Goal: Entertainment & Leisure: Consume media (video, audio)

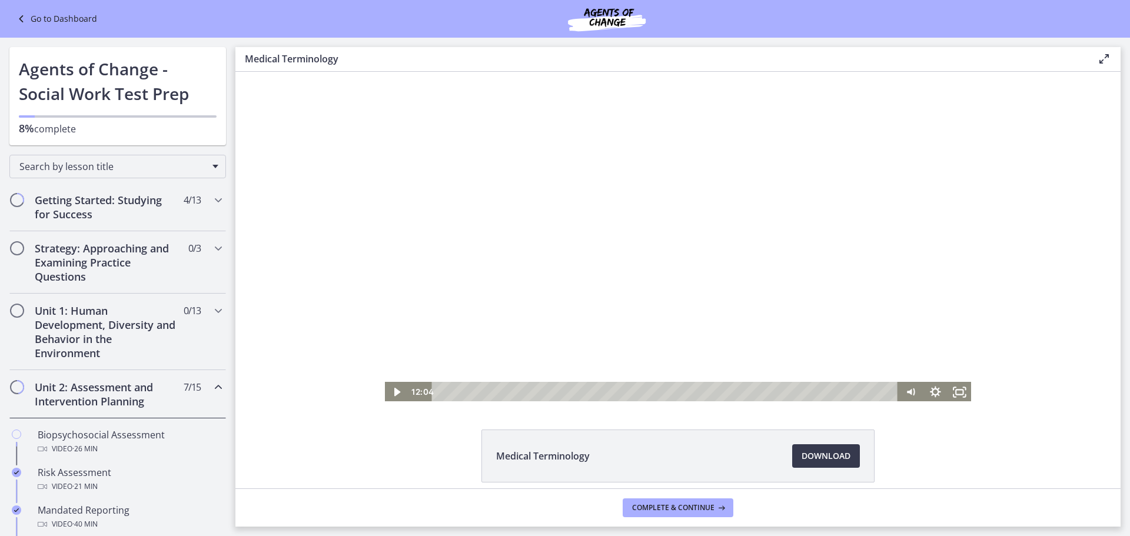
scroll to position [471, 0]
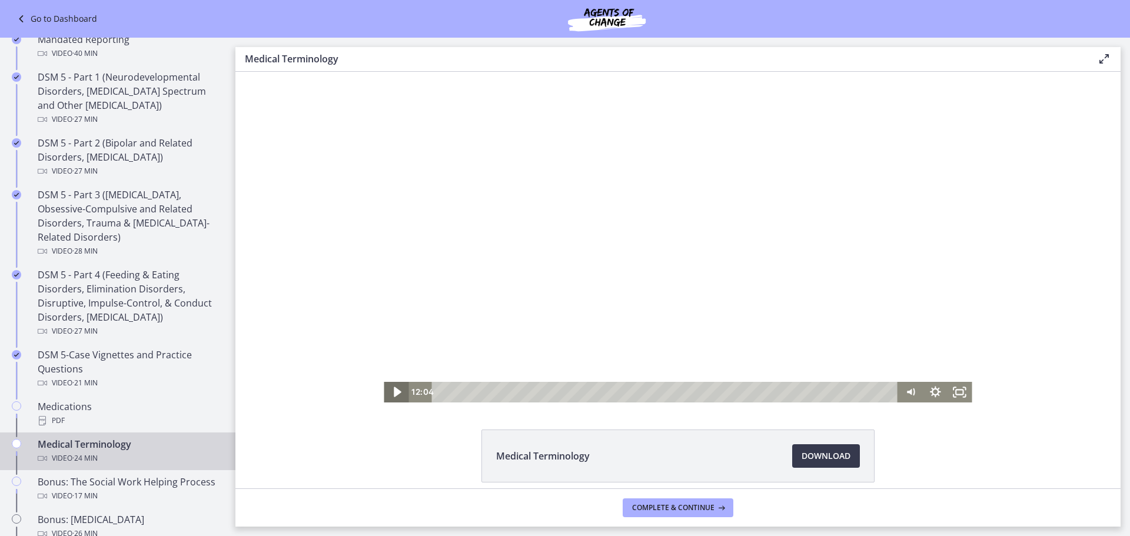
click at [387, 390] on icon "Play Video" at bounding box center [397, 392] width 29 height 25
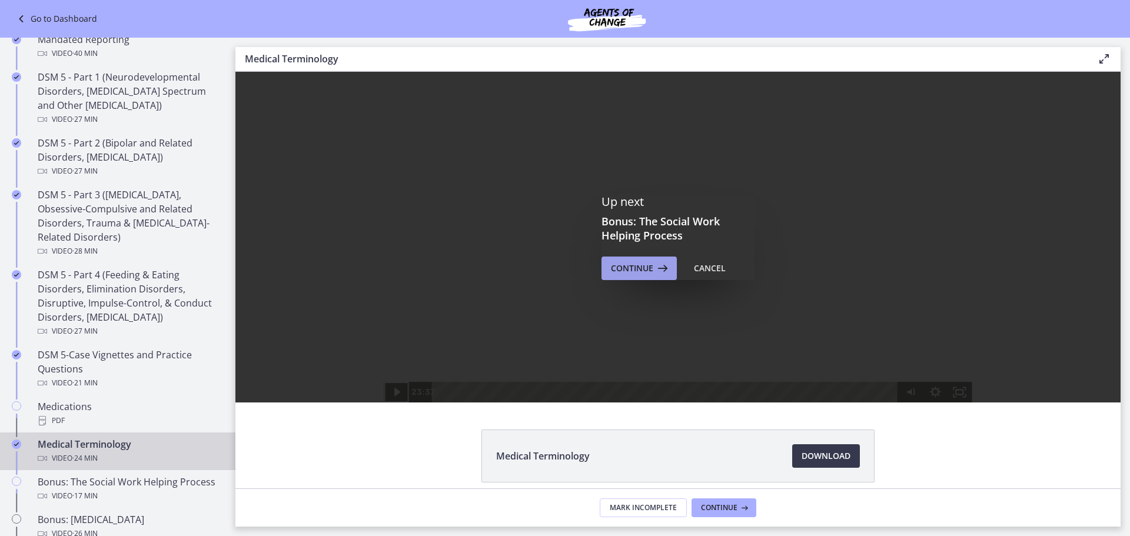
click at [626, 268] on span "Continue" at bounding box center [632, 268] width 42 height 14
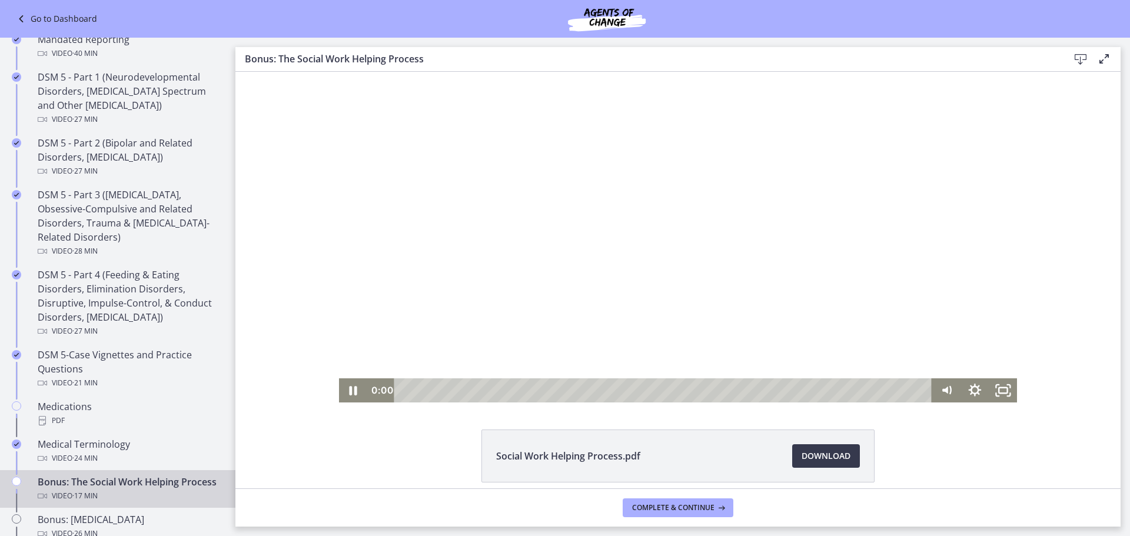
drag, startPoint x: 573, startPoint y: 389, endPoint x: 627, endPoint y: 489, distance: 114.3
click at [388, 403] on html "Click for sound @keyframes VOLUME_SMALL_WAVE_FLASH { 0% { opacity: 0; } 33% { o…" at bounding box center [677, 237] width 885 height 331
click at [409, 387] on div "0:17" at bounding box center [665, 391] width 521 height 24
click at [447, 389] on div "1:32" at bounding box center [665, 391] width 521 height 24
click at [644, 158] on div at bounding box center [678, 237] width 679 height 331
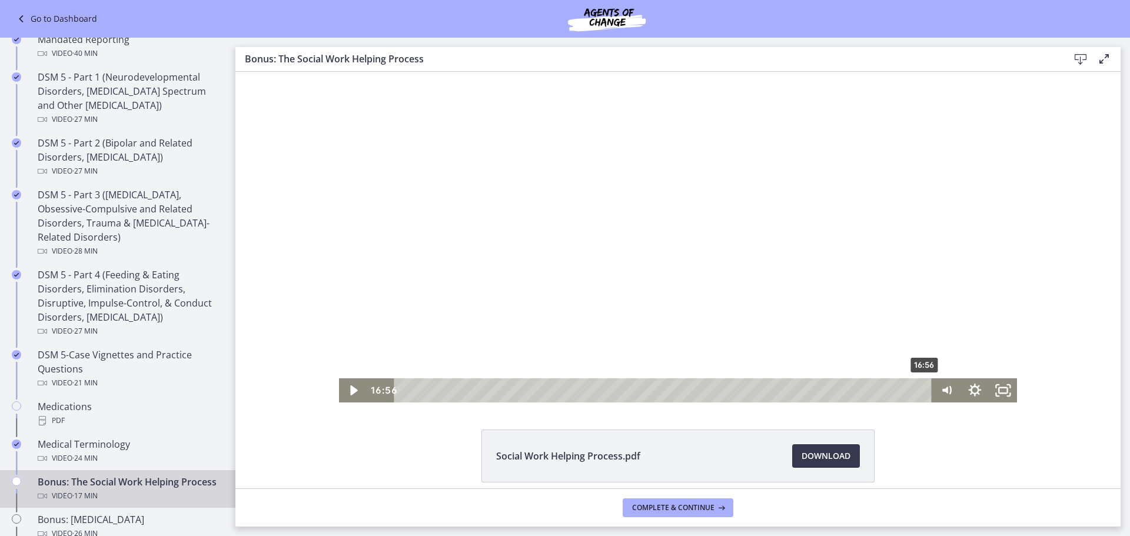
click at [921, 392] on div "16:56" at bounding box center [665, 391] width 521 height 24
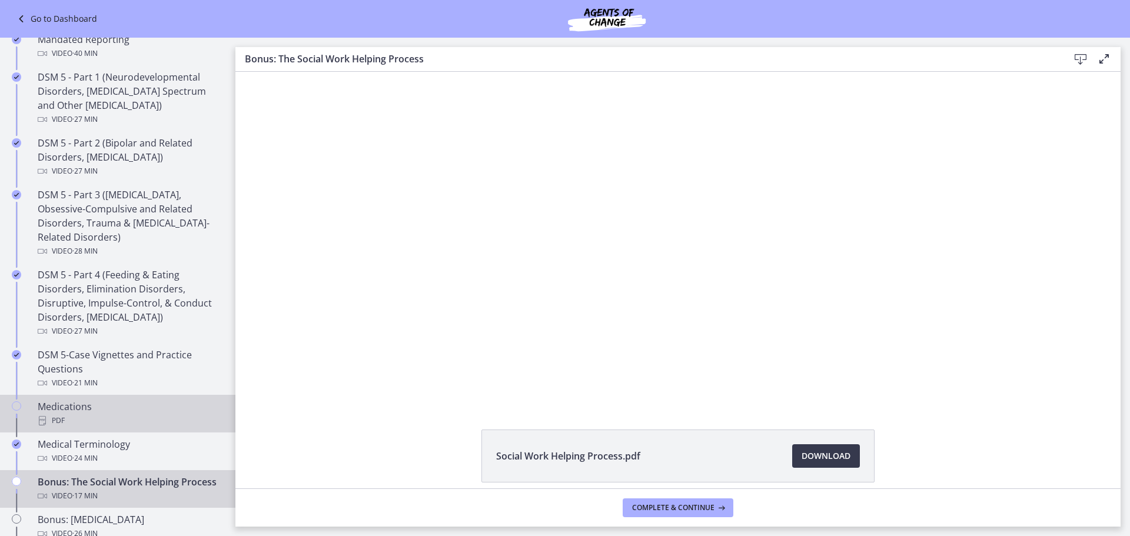
scroll to position [530, 0]
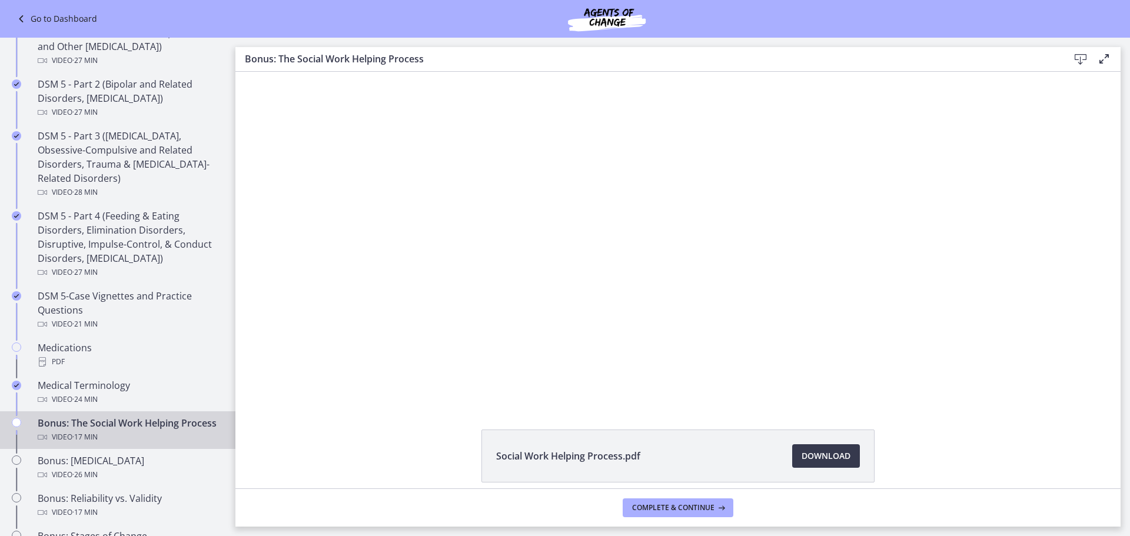
click at [124, 433] on div "Bonus: The Social Work Helping Process Video · 17 min" at bounding box center [130, 430] width 184 height 28
click at [38, 434] on div "Bonus: The Social Work Helping Process Video · 17 min" at bounding box center [130, 430] width 184 height 28
click at [12, 421] on icon "Chapters" at bounding box center [16, 422] width 9 height 9
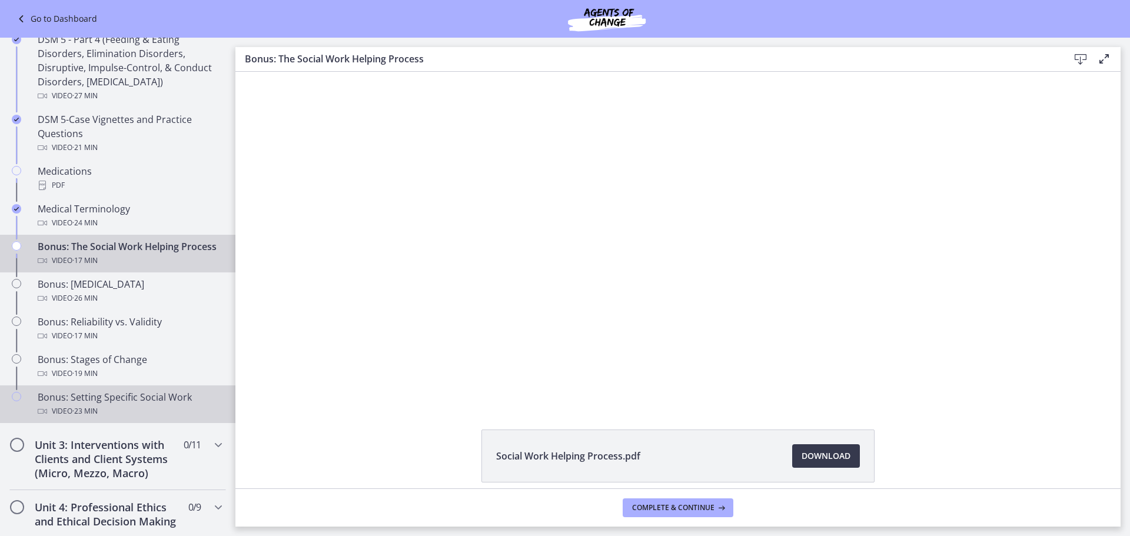
scroll to position [765, 0]
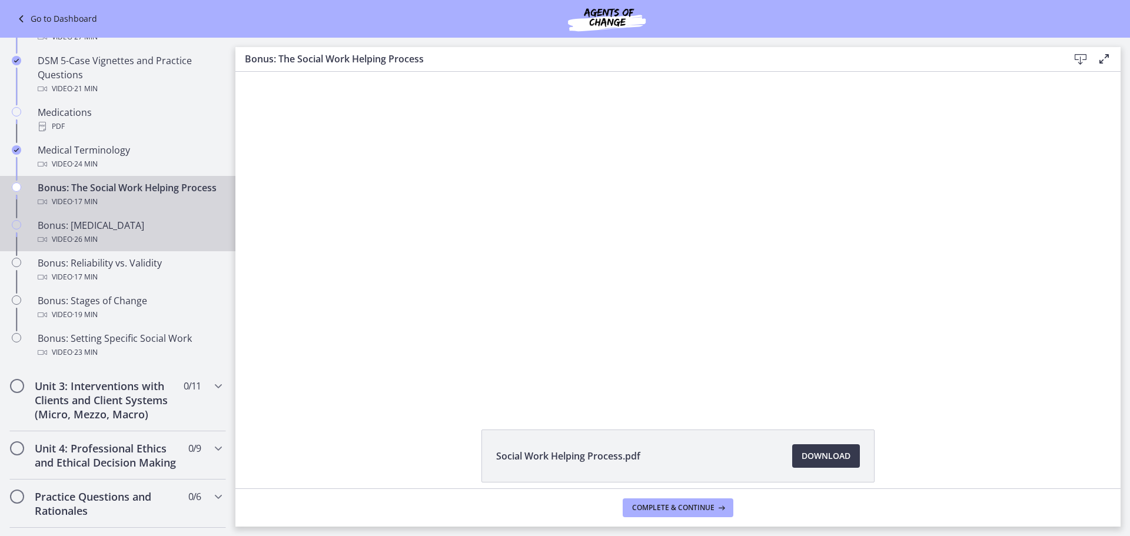
click at [48, 247] on div "Video · 26 min" at bounding box center [130, 240] width 184 height 14
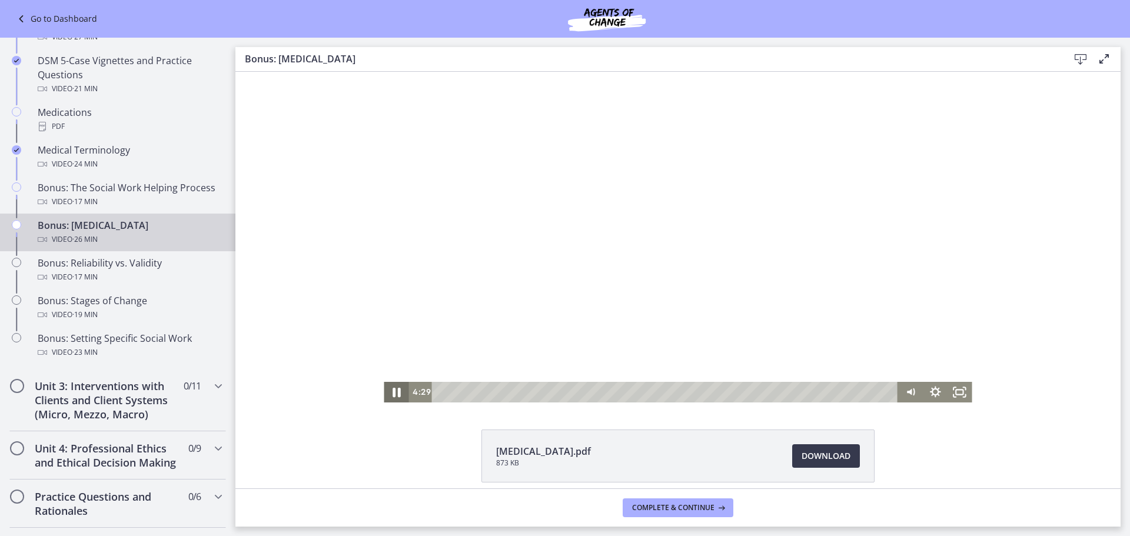
click at [393, 389] on icon "Pause" at bounding box center [395, 392] width 29 height 25
click at [387, 390] on icon "Play Video" at bounding box center [397, 392] width 25 height 21
click at [350, 384] on div "Click for sound @keyframes VOLUME_SMALL_WAVE_FLASH { 0% { opacity: 0; } 33% { o…" at bounding box center [677, 237] width 885 height 331
click at [393, 391] on icon "Pause" at bounding box center [397, 392] width 8 height 9
